Goal: Entertainment & Leisure: Browse casually

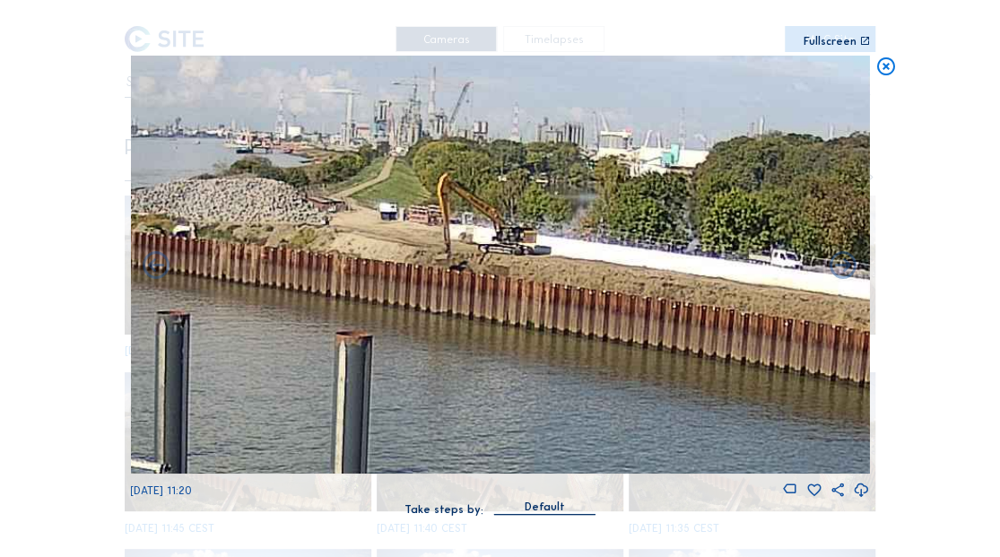
click at [893, 74] on icon at bounding box center [886, 67] width 22 height 22
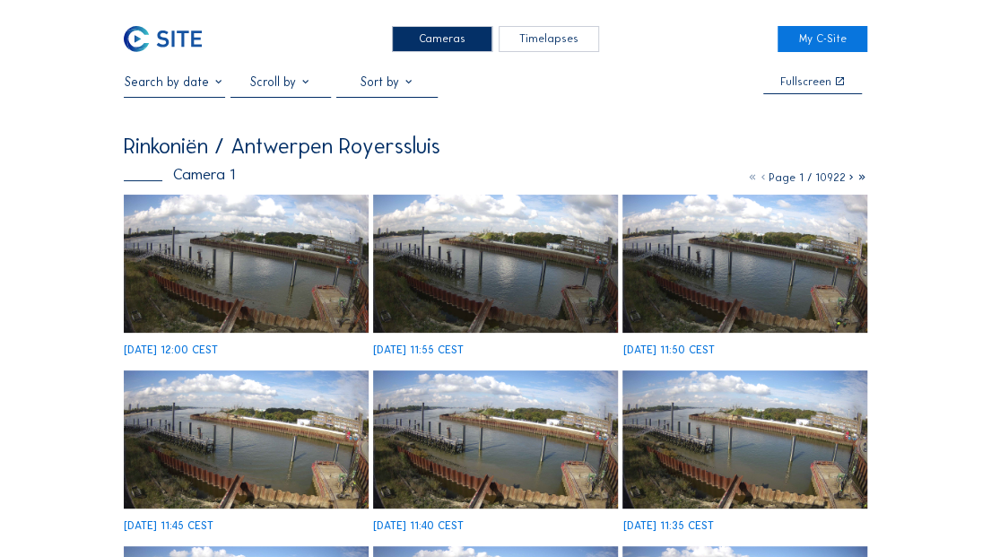
click at [187, 39] on img at bounding box center [163, 39] width 78 height 26
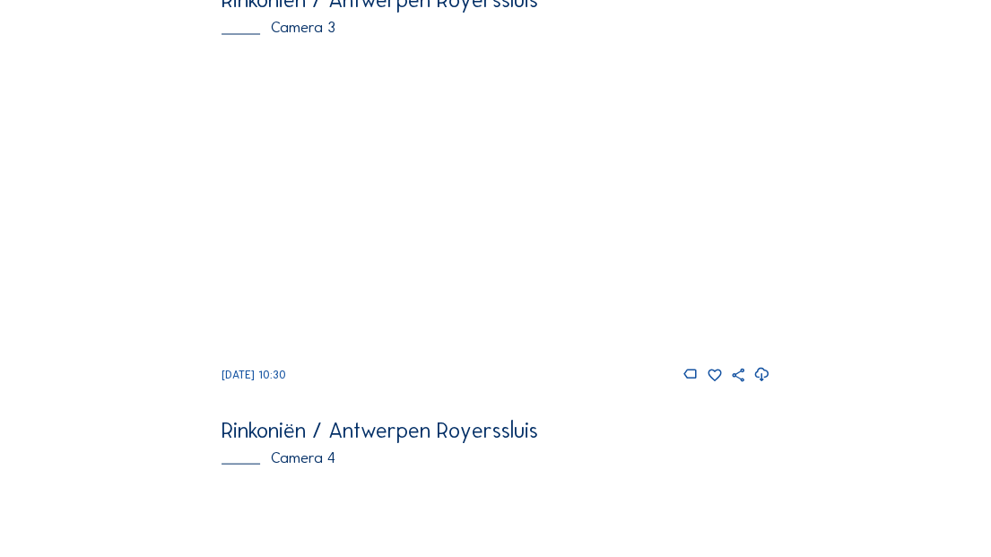
scroll to position [1631, 0]
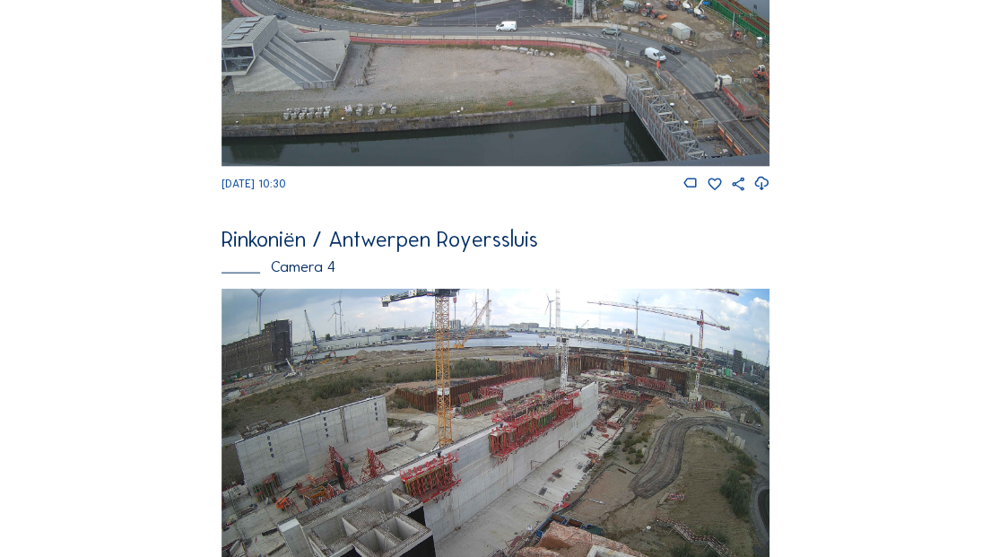
click at [488, 93] on img at bounding box center [496, 13] width 548 height 309
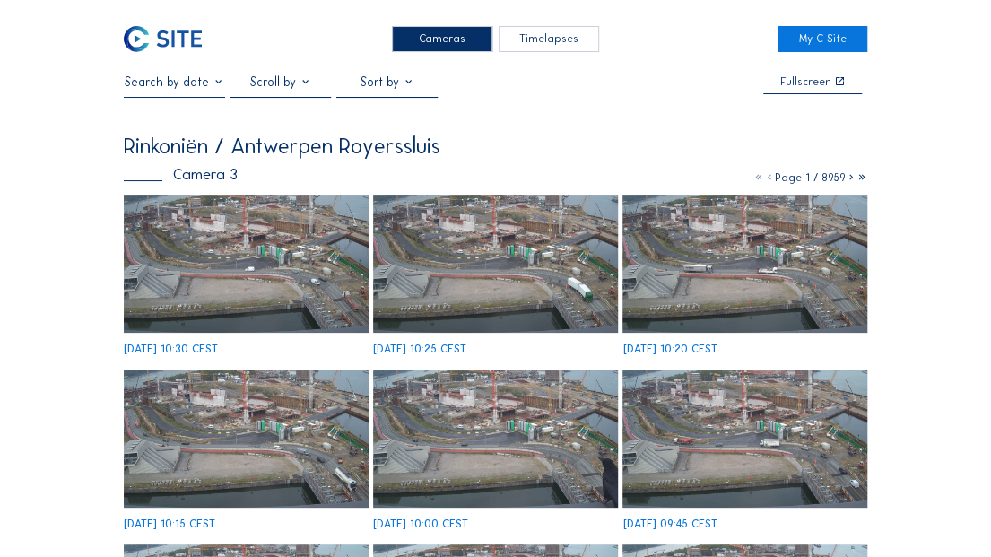
click at [287, 238] on img at bounding box center [246, 263] width 244 height 137
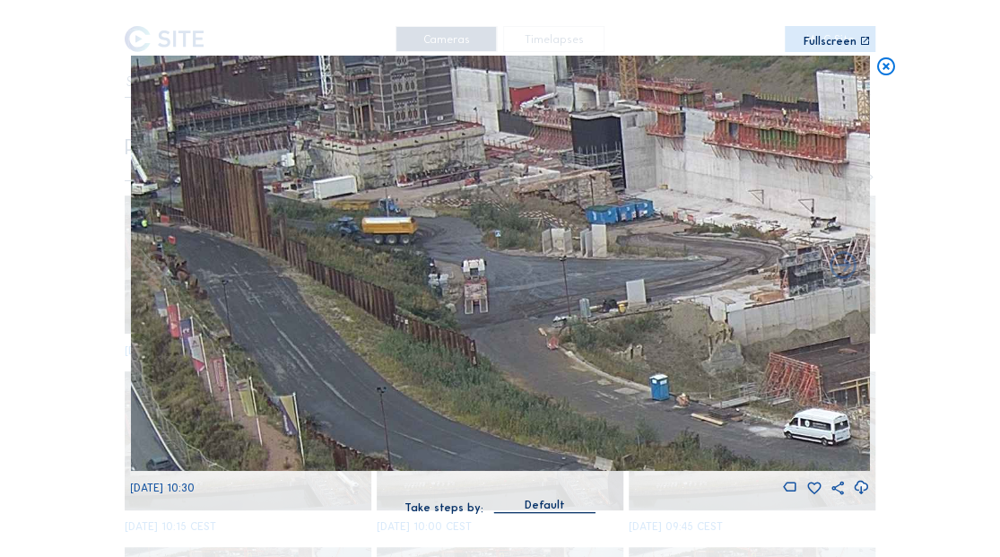
drag, startPoint x: 361, startPoint y: 257, endPoint x: 611, endPoint y: 291, distance: 252.6
click at [611, 291] on img at bounding box center [499, 264] width 739 height 416
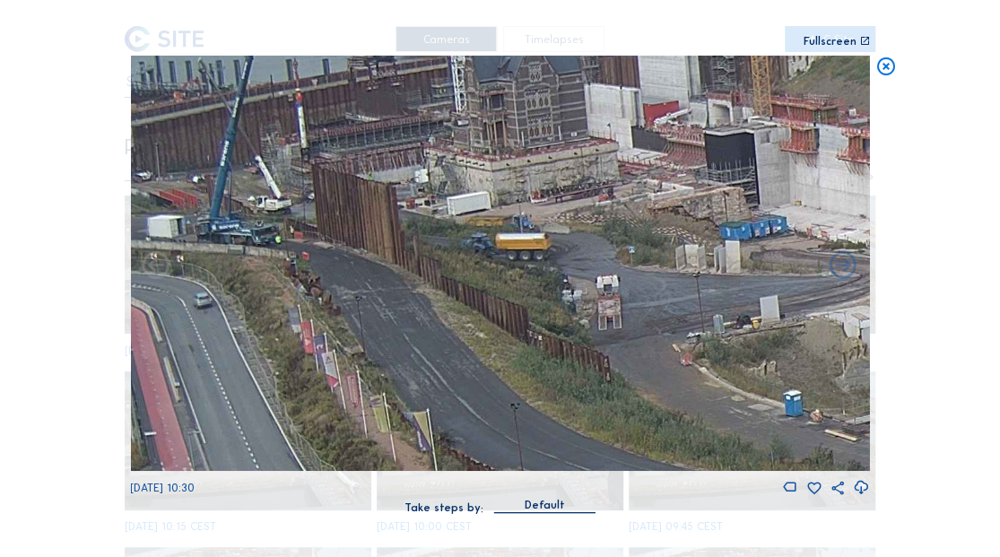
drag, startPoint x: 460, startPoint y: 262, endPoint x: 606, endPoint y: 272, distance: 146.5
click at [606, 272] on img at bounding box center [499, 264] width 739 height 416
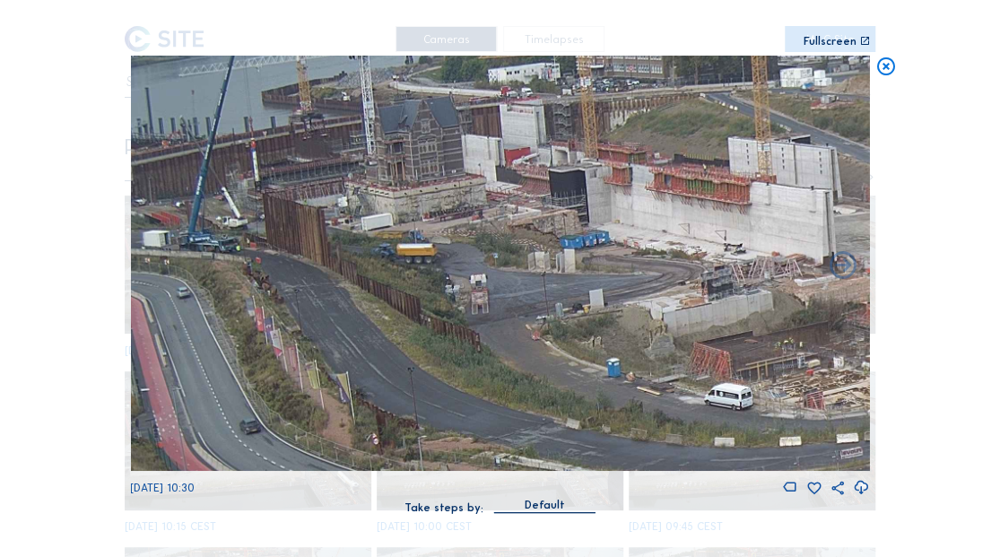
click at [880, 67] on icon at bounding box center [886, 67] width 22 height 22
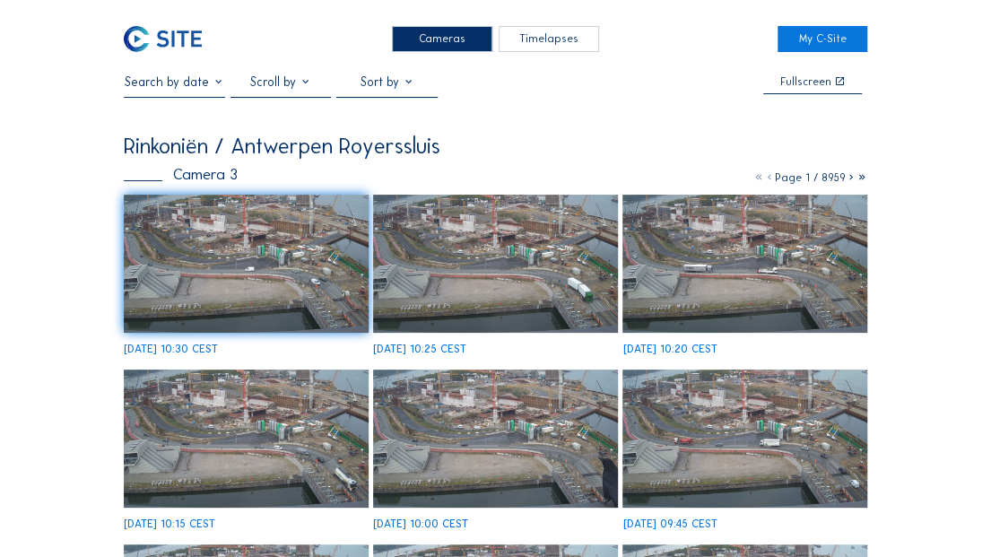
click at [179, 39] on img at bounding box center [163, 39] width 78 height 26
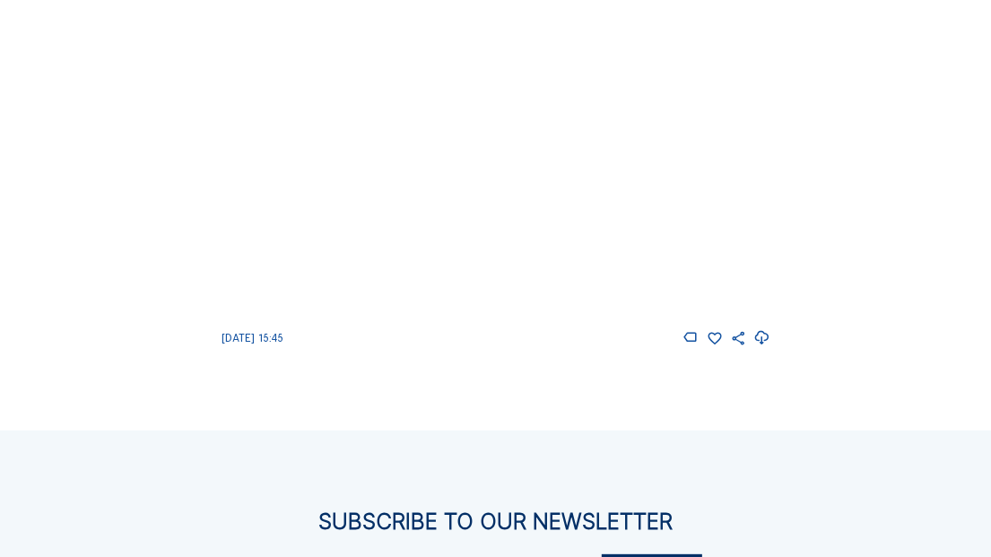
scroll to position [1929, 0]
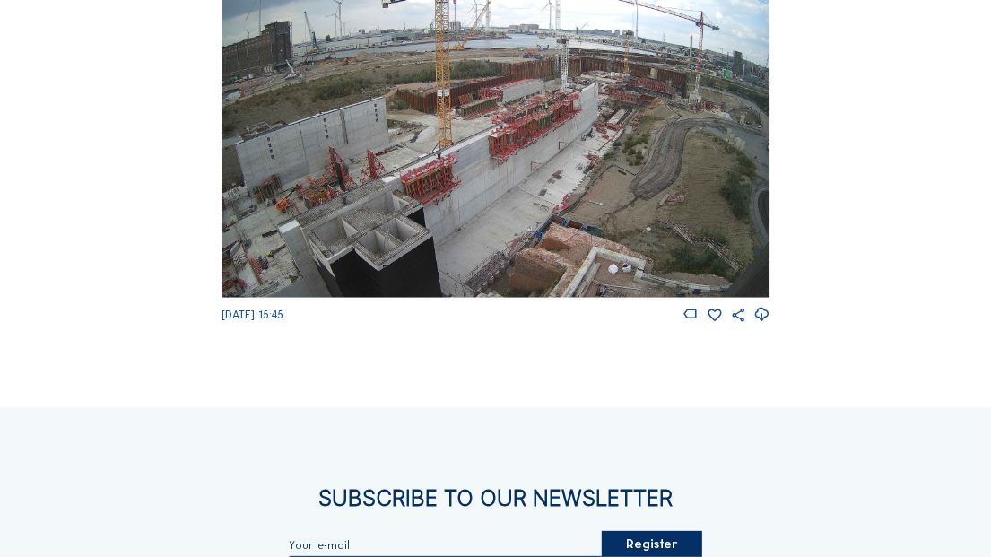
click at [605, 192] on img at bounding box center [496, 144] width 548 height 309
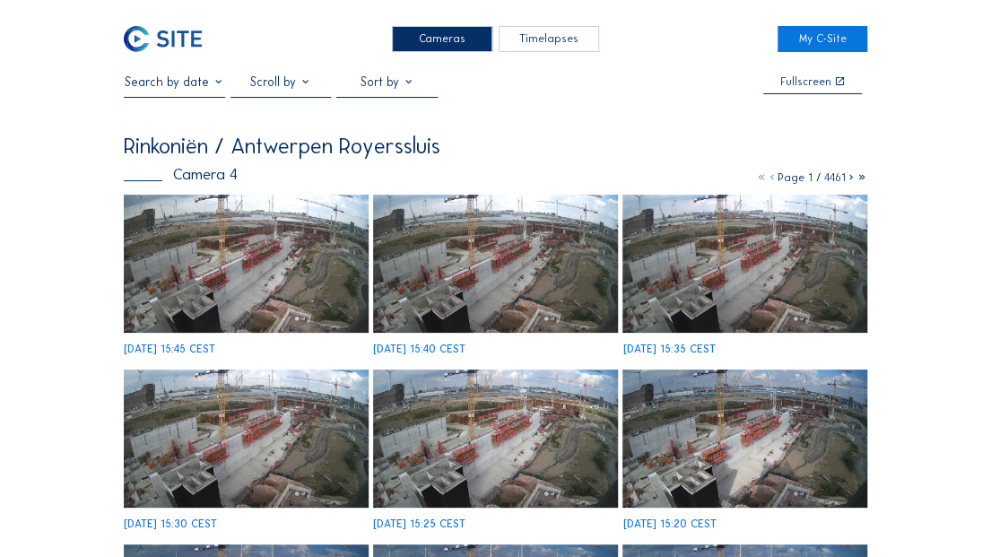
click at [326, 258] on img at bounding box center [246, 263] width 244 height 137
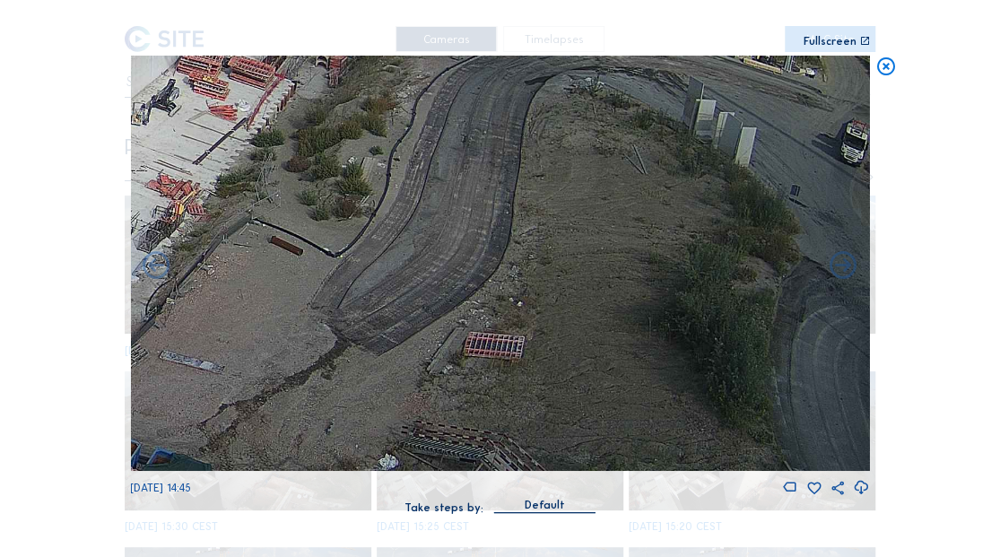
drag, startPoint x: 740, startPoint y: 295, endPoint x: 262, endPoint y: 215, distance: 484.7
click at [262, 215] on img at bounding box center [499, 264] width 739 height 416
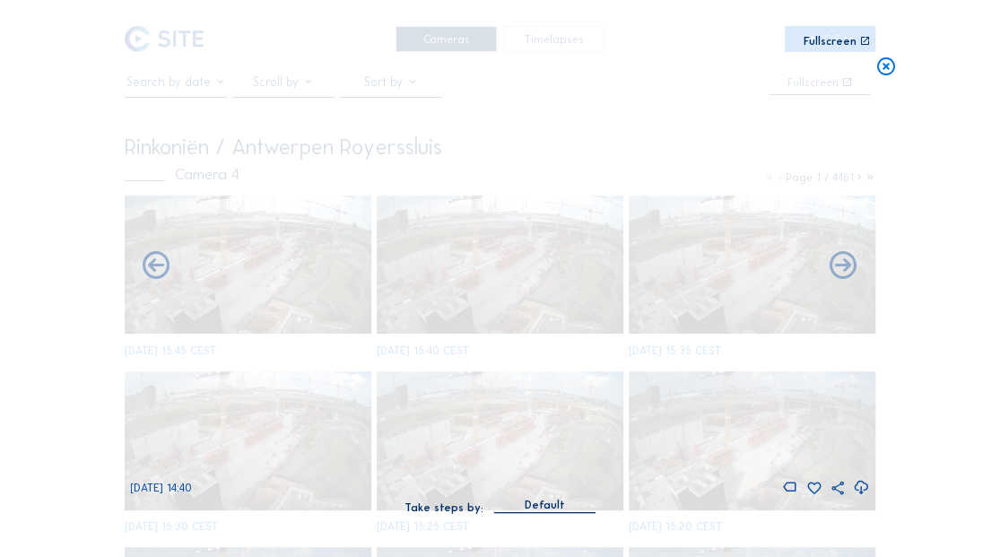
drag, startPoint x: 536, startPoint y: 255, endPoint x: 433, endPoint y: 336, distance: 131.5
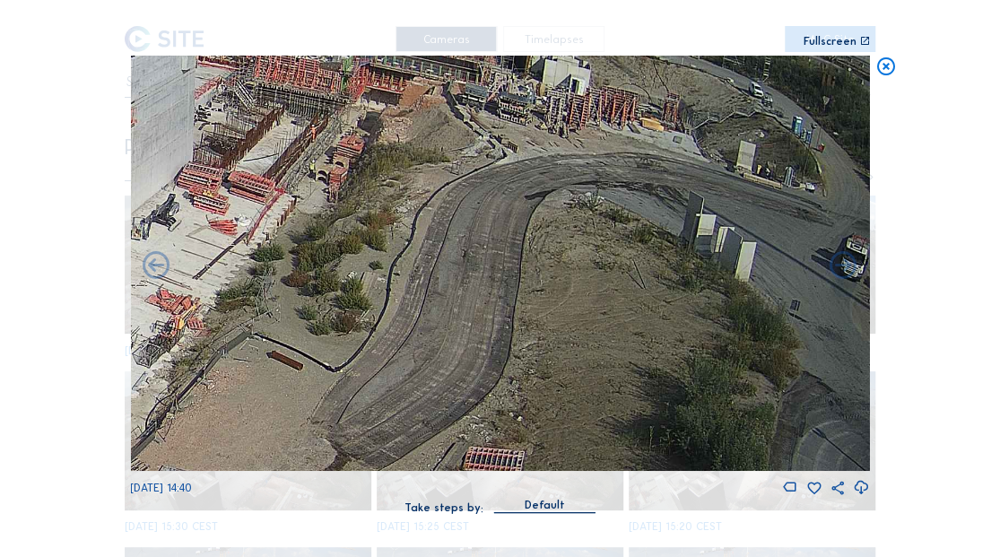
drag, startPoint x: 666, startPoint y: 296, endPoint x: 440, endPoint y: 326, distance: 228.0
click at [440, 326] on img at bounding box center [499, 264] width 739 height 416
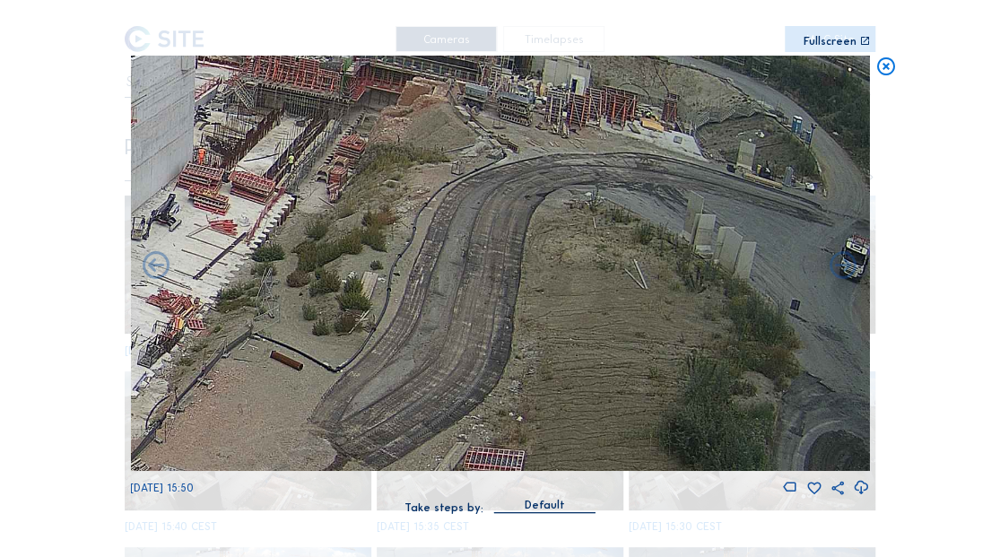
click at [887, 73] on icon at bounding box center [886, 67] width 22 height 22
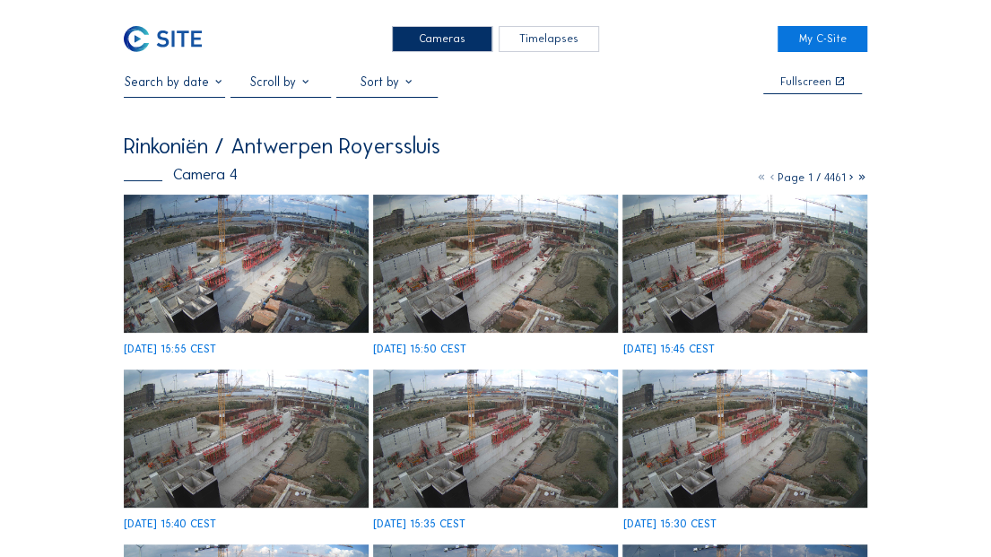
click at [188, 38] on img at bounding box center [163, 39] width 78 height 26
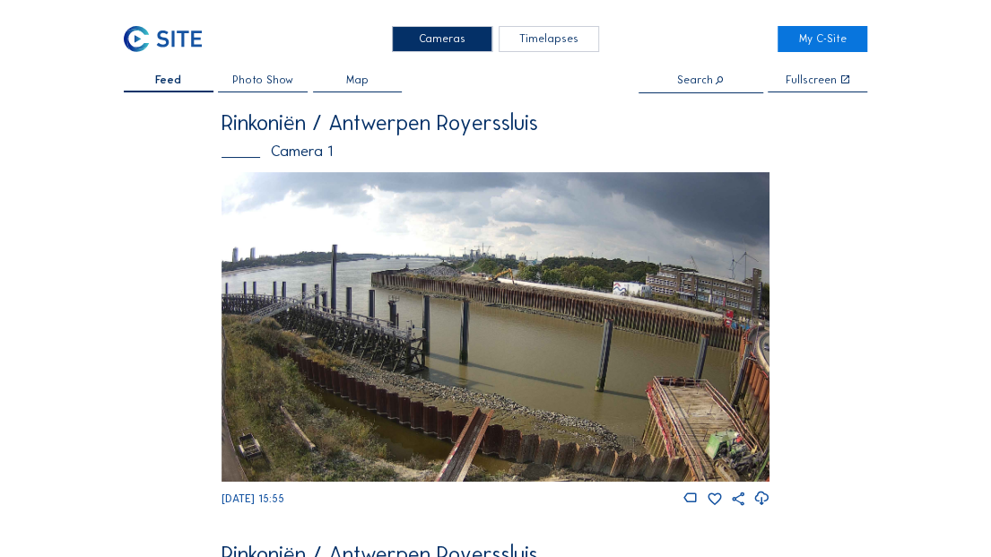
click at [582, 245] on img at bounding box center [496, 327] width 548 height 310
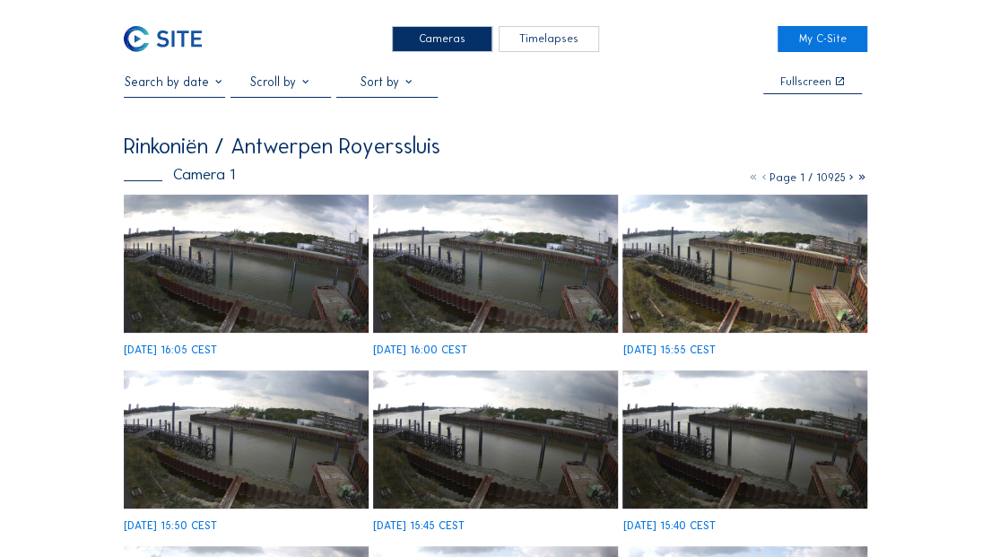
click at [758, 291] on img at bounding box center [745, 264] width 244 height 138
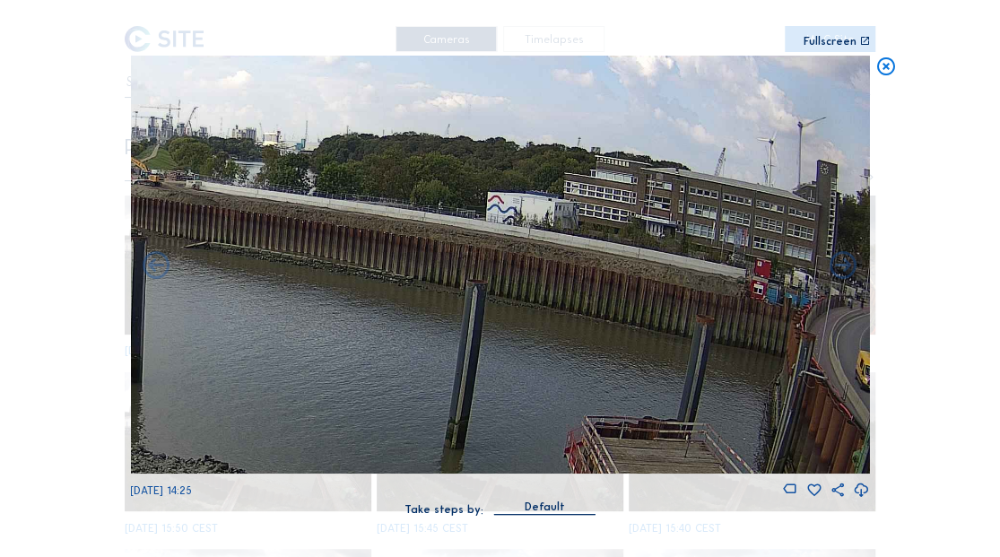
drag, startPoint x: 480, startPoint y: 276, endPoint x: 429, endPoint y: 282, distance: 51.4
click at [429, 282] on img at bounding box center [499, 265] width 739 height 418
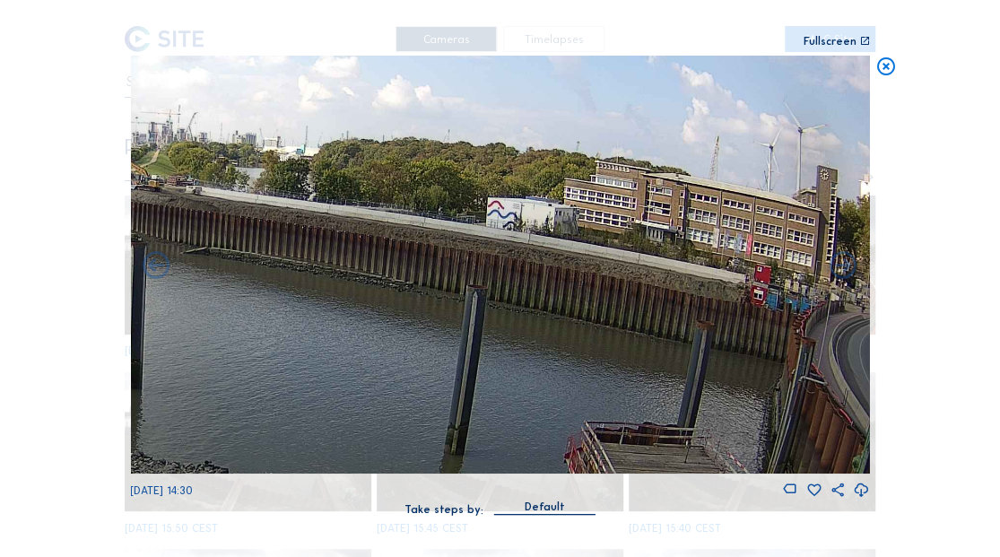
click at [886, 66] on icon at bounding box center [886, 67] width 22 height 22
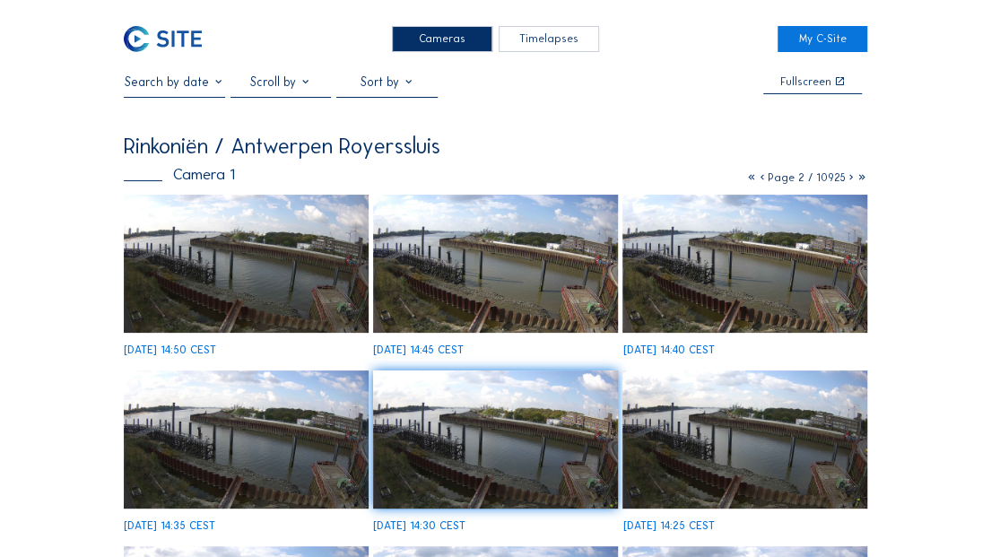
click at [751, 176] on icon at bounding box center [751, 177] width 11 height 13
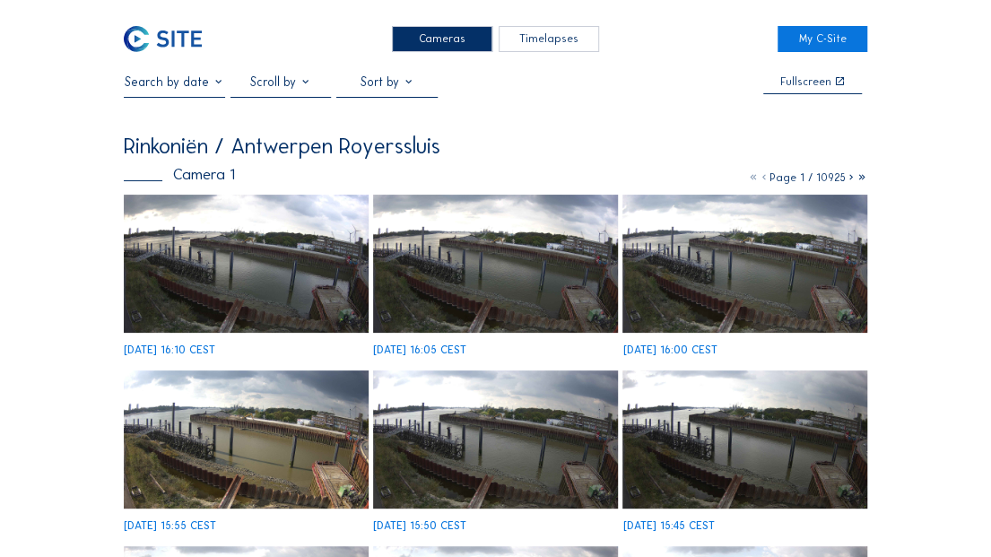
click at [327, 262] on img at bounding box center [246, 264] width 244 height 138
